Goal: Transaction & Acquisition: Purchase product/service

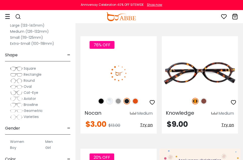
scroll to position [176, 0]
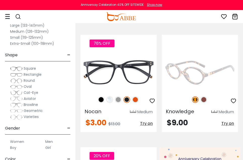
click at [204, 65] on img at bounding box center [200, 72] width 76 height 38
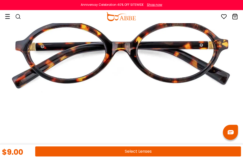
scroll to position [126, 0]
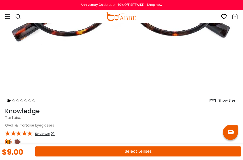
click at [150, 150] on button "Select Lenses" at bounding box center [138, 152] width 206 height 10
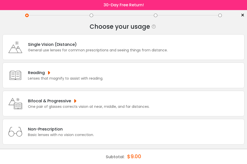
scroll to position [4, 0]
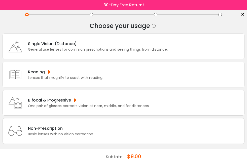
click at [74, 134] on div "Basic lenses with no vision correction." at bounding box center [61, 134] width 66 height 5
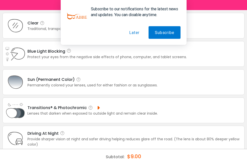
scroll to position [25, 0]
click at [88, 79] on div "Sun (Permanent Color)" at bounding box center [92, 79] width 130 height 6
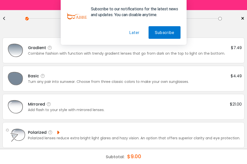
scroll to position [0, 0]
click at [103, 108] on div "Add flash to your style with mirrored lenses." at bounding box center [135, 110] width 214 height 5
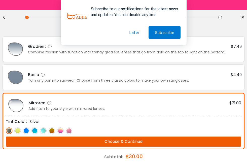
scroll to position [2, 0]
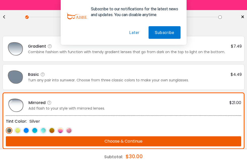
click at [52, 130] on img at bounding box center [52, 130] width 7 height 7
click at [94, 142] on button "Choose & Continue" at bounding box center [124, 141] width 236 height 10
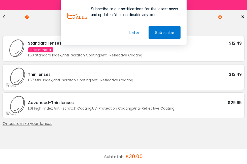
click at [133, 31] on button "Later" at bounding box center [134, 32] width 23 height 13
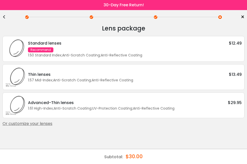
scroll to position [0, 0]
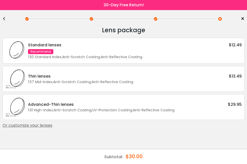
click at [100, 51] on div "Standard lenses $12.49 Recommend 1.50 Standard Index ; Anti-Scratch Coating ; A…" at bounding box center [133, 51] width 217 height 18
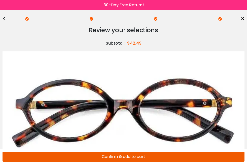
click at [137, 159] on button "Confirm & add to cart" at bounding box center [124, 157] width 242 height 10
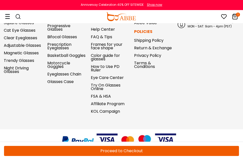
scroll to position [294, 0]
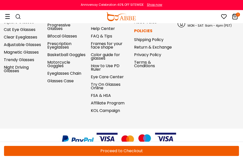
click at [165, 150] on button "Proceed to Checkout" at bounding box center [121, 151] width 235 height 10
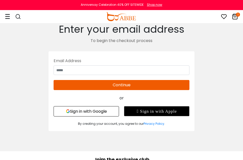
click at [102, 112] on button "Sign in with Google" at bounding box center [87, 111] width 66 height 10
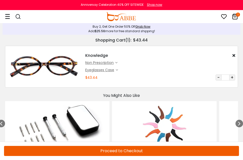
click at [139, 149] on button "Proceed to Checkout" at bounding box center [121, 151] width 235 height 10
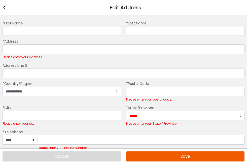
click at [7, 8] on div "Edit Address" at bounding box center [123, 7] width 247 height 15
click at [5, 8] on icon at bounding box center [5, 8] width 4 height 6
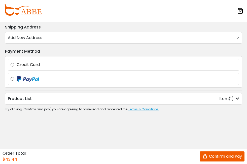
click at [226, 156] on button "Confirm and Pay" at bounding box center [222, 156] width 45 height 10
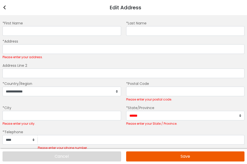
click at [63, 37] on div "*First Name *Last Name" at bounding box center [123, 29] width 247 height 18
click at [59, 23] on div "*First Name" at bounding box center [62, 28] width 124 height 16
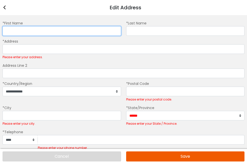
click at [64, 33] on input "*First Name" at bounding box center [62, 31] width 119 height 10
type input "****"
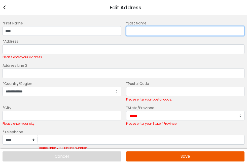
type input "*****"
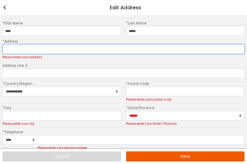
type input "**********"
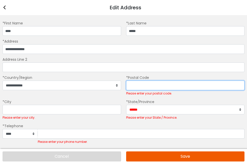
click at [155, 84] on input "*Postal Code" at bounding box center [185, 86] width 119 height 10
type input "*****"
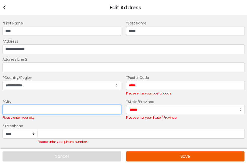
type input "*******"
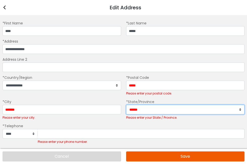
select select "**"
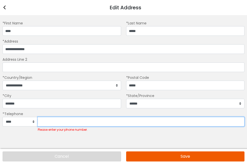
drag, startPoint x: 55, startPoint y: 122, endPoint x: 59, endPoint y: 120, distance: 4.1
click at [56, 122] on input "Please enter your phone number." at bounding box center [141, 122] width 207 height 10
type input "**********"
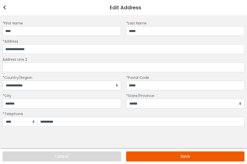
click at [159, 157] on button "Save" at bounding box center [185, 156] width 119 height 10
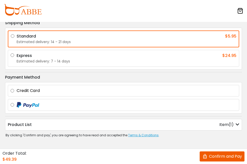
scroll to position [47, 0]
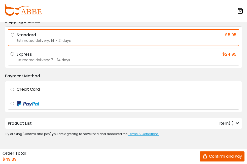
click at [17, 88] on label "Credit Card" at bounding box center [127, 89] width 220 height 6
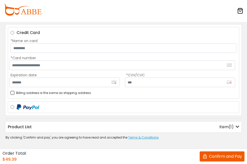
scroll to position [107, 0]
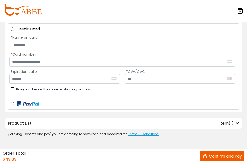
click at [227, 125] on div "Item(1)" at bounding box center [230, 123] width 20 height 6
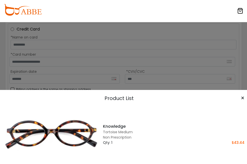
scroll to position [32, 0]
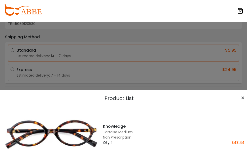
click at [241, 10] on icon at bounding box center [240, 11] width 6 height 6
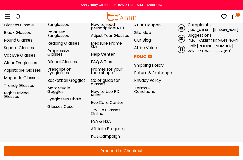
scroll to position [294, 0]
